Goal: Obtain resource: Download file/media

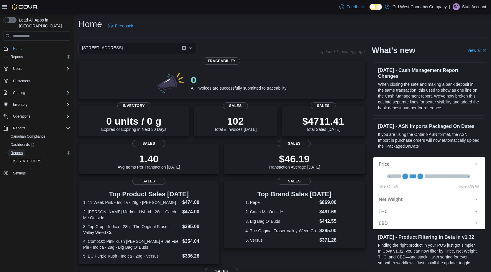
click at [17, 151] on span "Reports" at bounding box center [17, 153] width 12 height 5
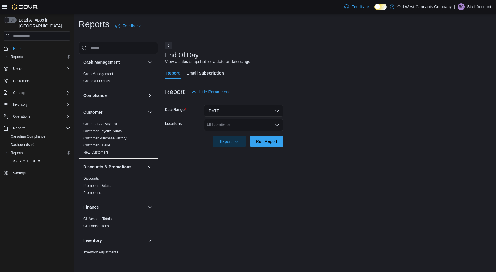
click at [277, 125] on icon "Open list of options" at bounding box center [277, 125] width 5 height 5
click at [250, 141] on span "[STREET_ADDRESS]" at bounding box center [237, 144] width 41 height 6
click at [270, 142] on span "Run Report" at bounding box center [266, 141] width 21 height 6
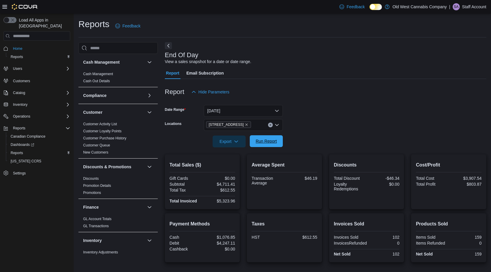
click at [262, 141] on span "Run Report" at bounding box center [266, 141] width 21 height 6
click at [276, 141] on span "Run Report" at bounding box center [266, 141] width 21 height 6
click at [270, 145] on span "Run Report" at bounding box center [266, 141] width 26 height 12
click at [231, 142] on span "Export" at bounding box center [229, 141] width 26 height 12
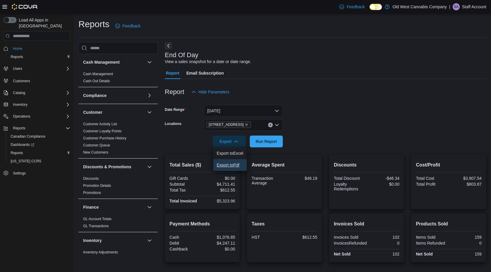
click at [224, 166] on span "Export to Pdf" at bounding box center [230, 165] width 27 height 5
